Goal: Information Seeking & Learning: Compare options

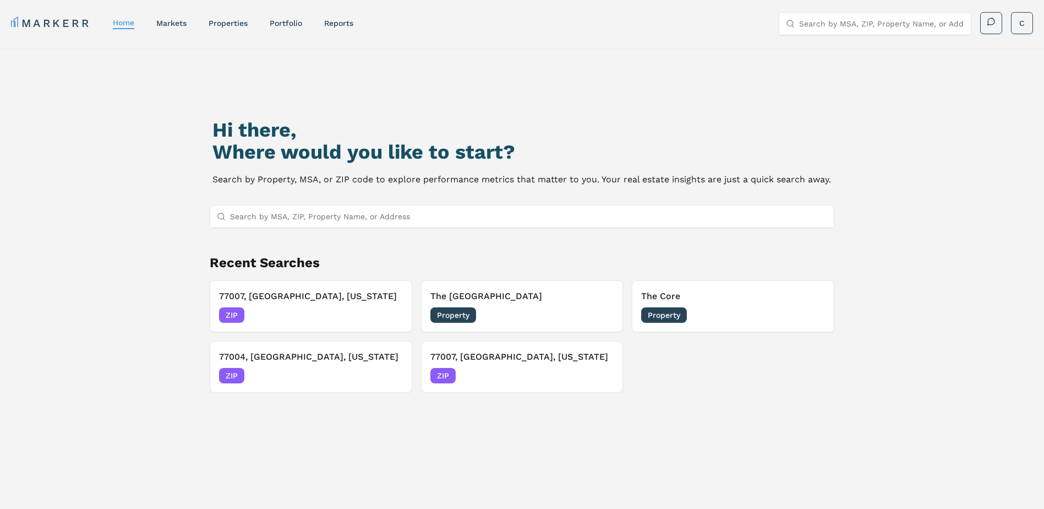
click at [664, 317] on span "Property" at bounding box center [664, 314] width 46 height 15
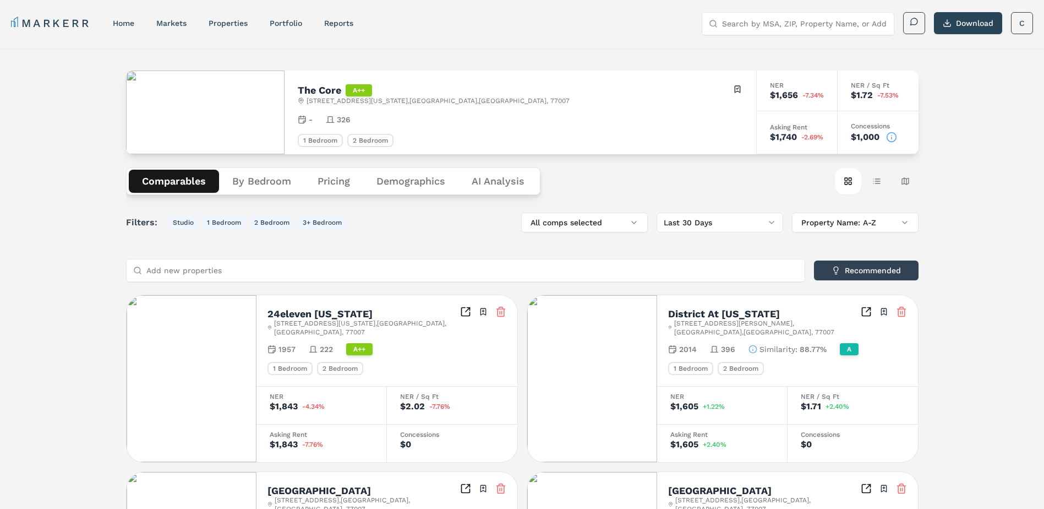
click at [341, 185] on button "Pricing" at bounding box center [333, 181] width 59 height 23
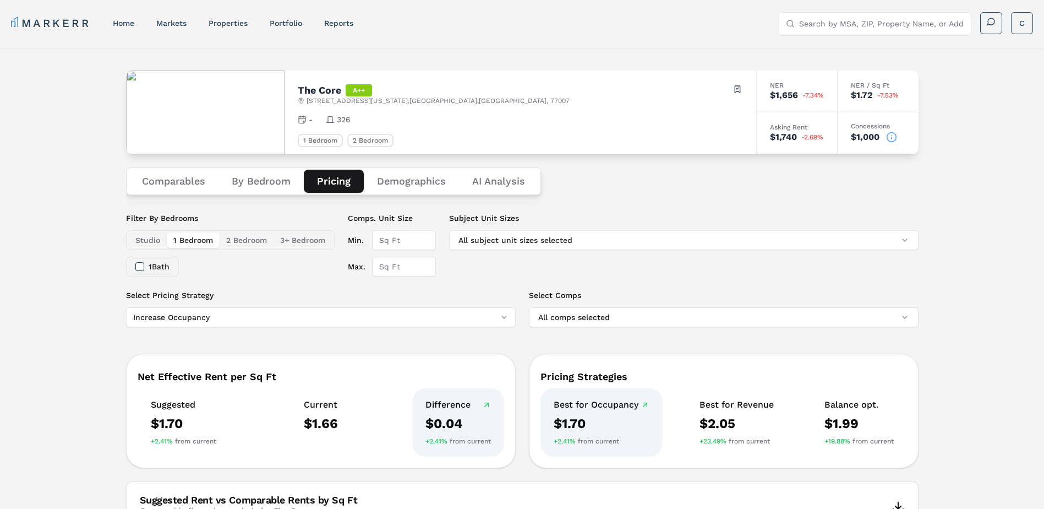
click at [425, 174] on button "Demographics" at bounding box center [411, 181] width 95 height 23
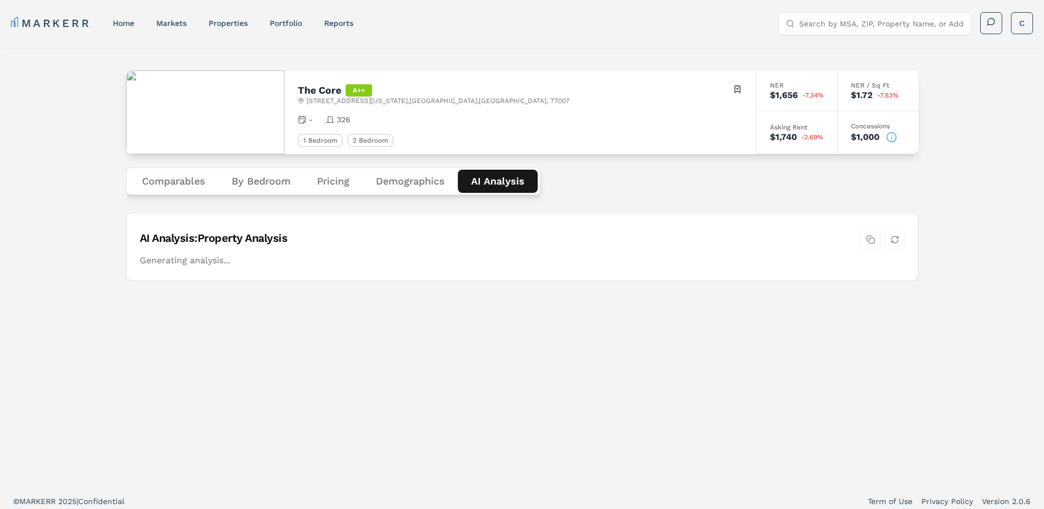
click at [493, 190] on Analysis "AI Analysis" at bounding box center [498, 181] width 80 height 23
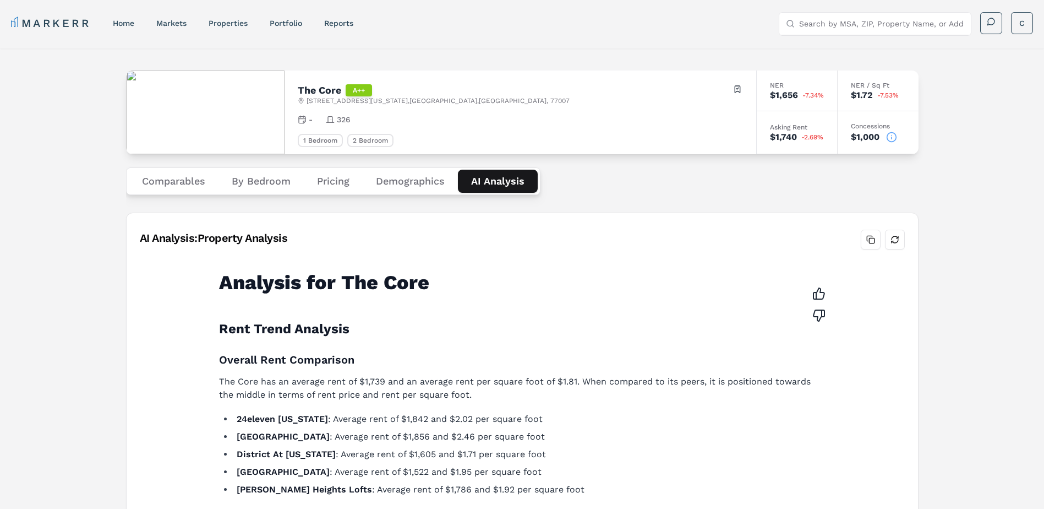
click at [167, 183] on button "Comparables" at bounding box center [174, 181] width 90 height 23
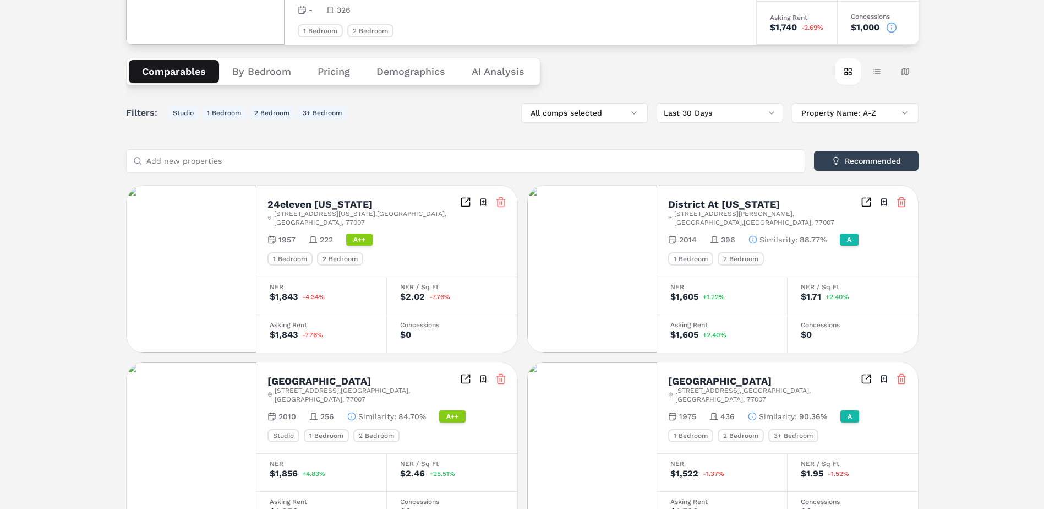
scroll to position [110, 0]
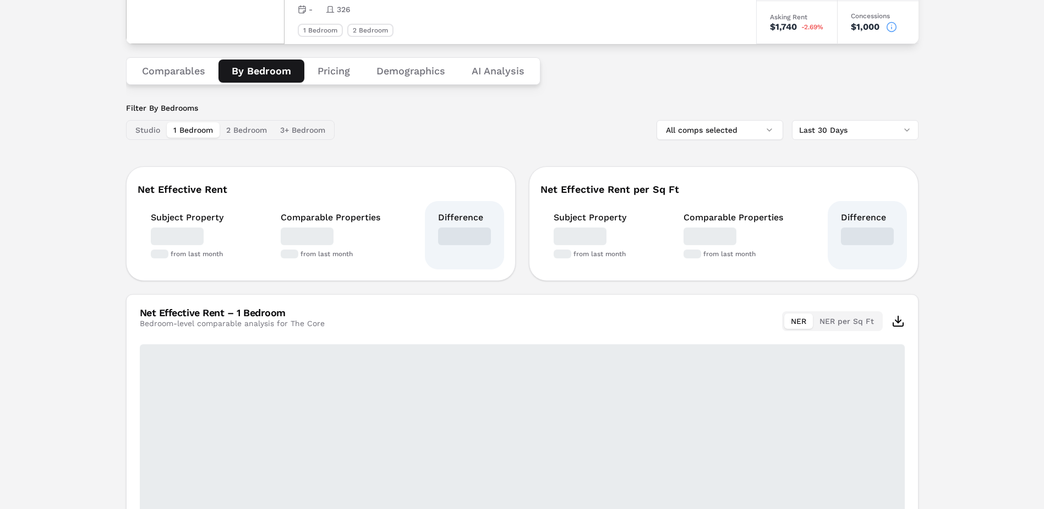
click at [264, 72] on button "By Bedroom" at bounding box center [261, 70] width 86 height 23
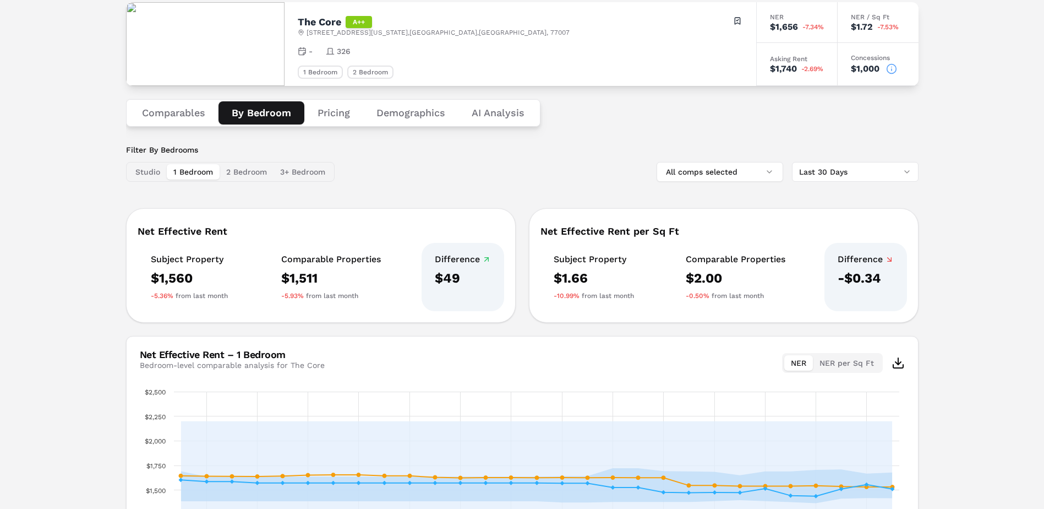
scroll to position [56, 0]
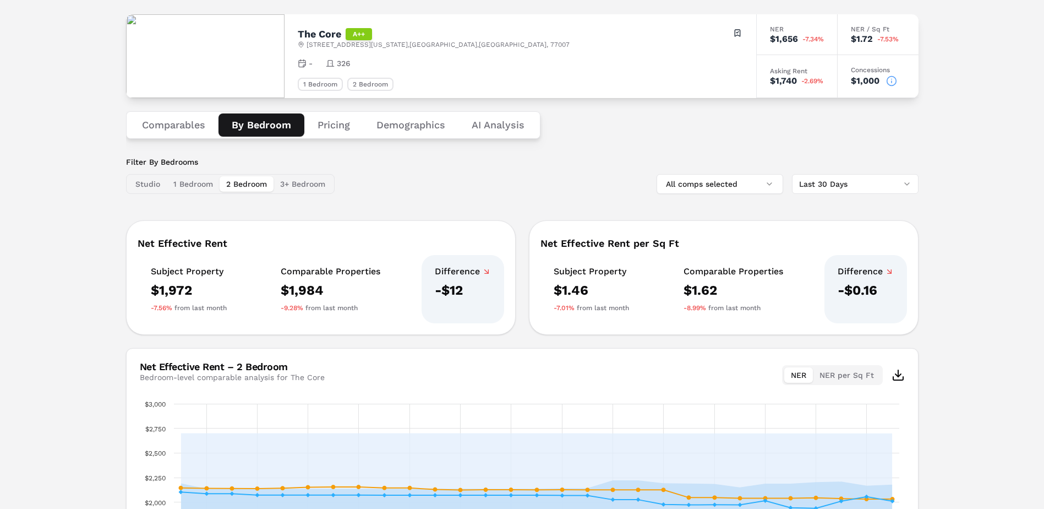
click at [245, 180] on button "2 Bedroom" at bounding box center [247, 183] width 54 height 15
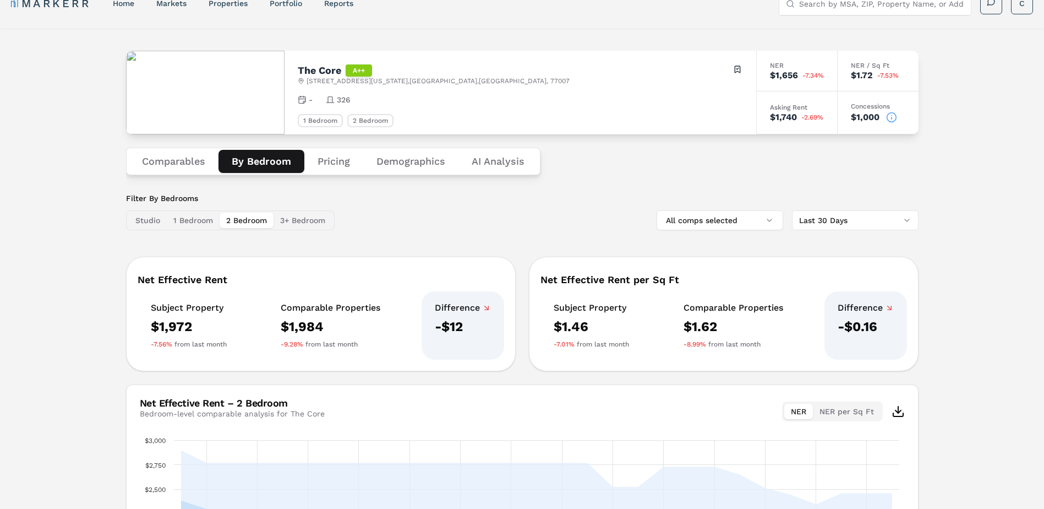
scroll to position [0, 0]
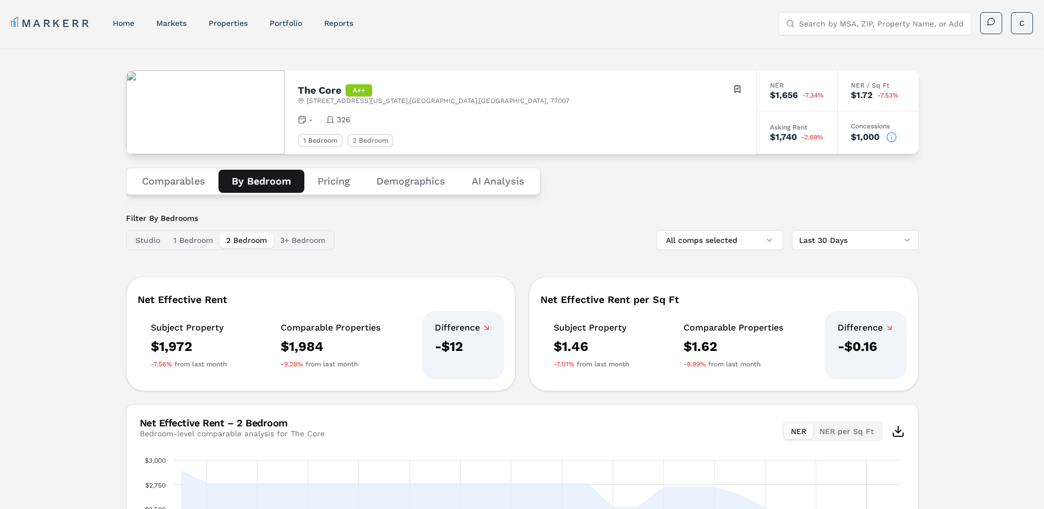
click at [159, 242] on button "Studio" at bounding box center [148, 239] width 38 height 15
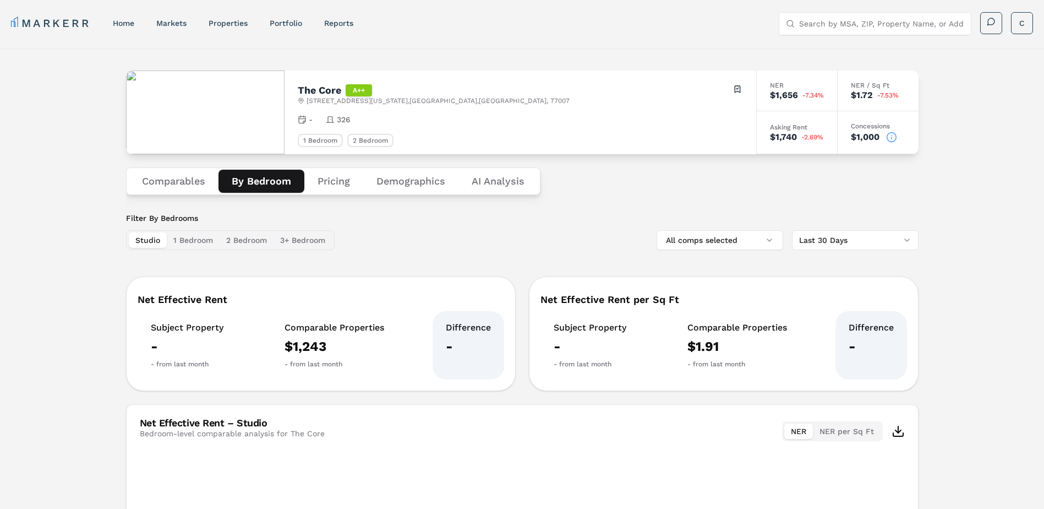
click at [334, 179] on button "Pricing" at bounding box center [333, 181] width 59 height 23
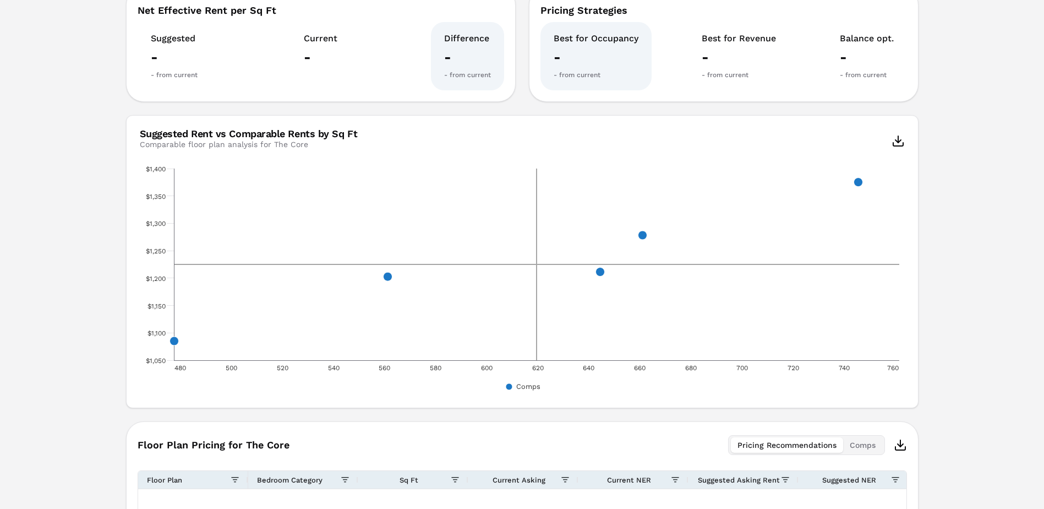
scroll to position [365, 0]
